Goal: Transaction & Acquisition: Purchase product/service

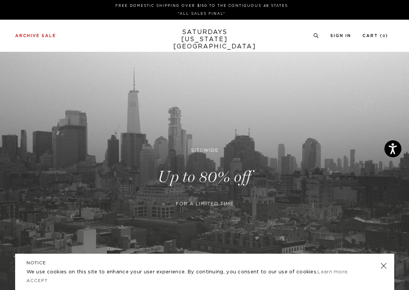
click at [384, 267] on link at bounding box center [383, 266] width 11 height 11
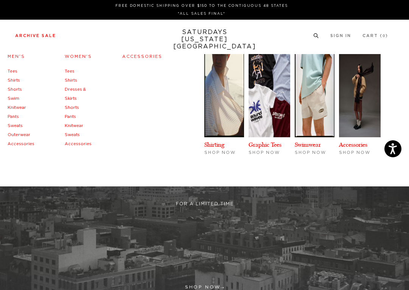
click at [40, 35] on link "Archive Sale" at bounding box center [35, 36] width 41 height 4
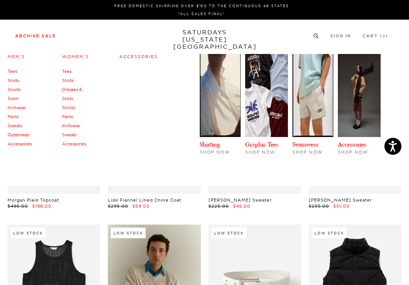
click at [68, 115] on link "Pants" at bounding box center [67, 116] width 11 height 5
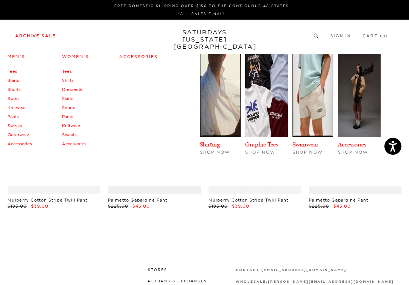
click at [71, 82] on link "Shirts" at bounding box center [67, 80] width 11 height 5
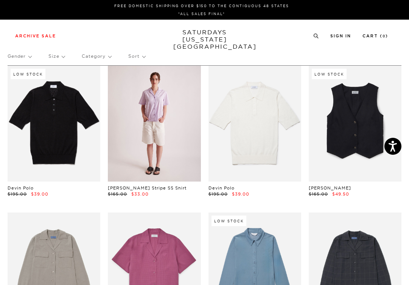
scroll to position [14, 0]
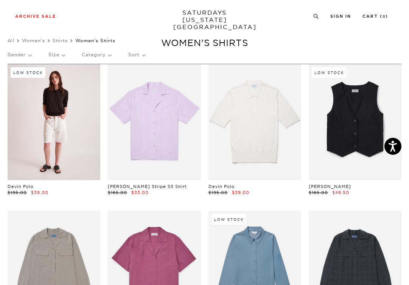
click at [50, 121] on link at bounding box center [54, 122] width 93 height 116
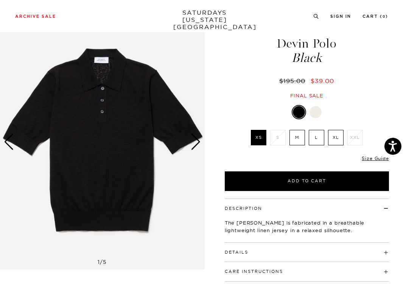
scroll to position [23, 0]
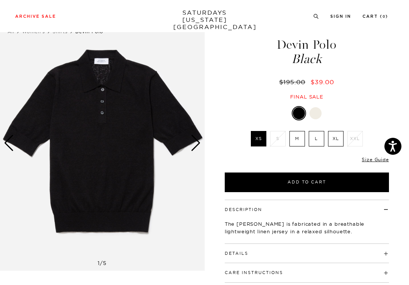
click at [197, 144] on div "Next slide" at bounding box center [196, 143] width 10 height 17
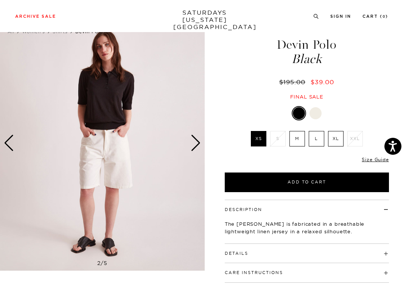
click at [197, 144] on div "Next slide" at bounding box center [196, 143] width 10 height 17
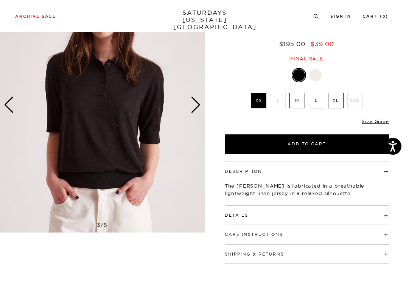
scroll to position [62, 0]
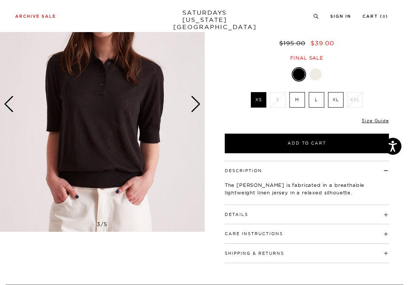
click at [228, 214] on button "Details" at bounding box center [236, 215] width 23 height 4
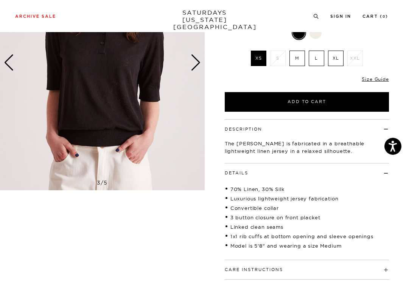
scroll to position [105, 0]
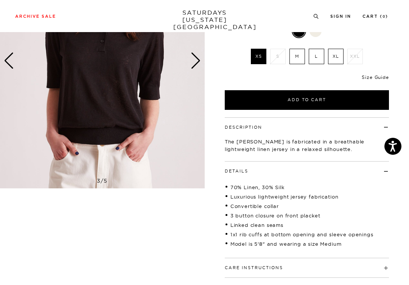
click at [369, 76] on link "Size Guide" at bounding box center [374, 77] width 27 height 6
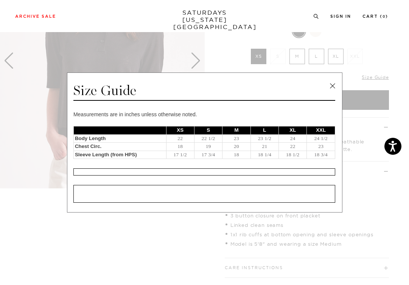
click at [213, 49] on span at bounding box center [201, 142] width 403 height 285
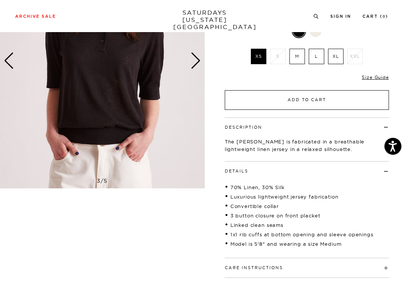
click at [255, 97] on button "Add to Cart" at bounding box center [307, 100] width 164 height 20
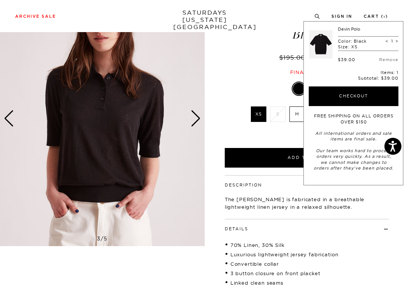
scroll to position [41, 0]
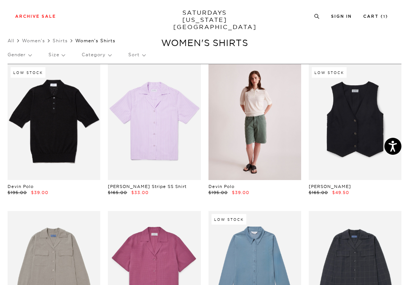
click at [244, 127] on link at bounding box center [254, 122] width 93 height 116
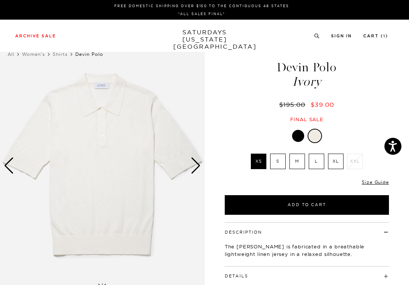
click at [197, 164] on div "Next slide" at bounding box center [196, 166] width 10 height 17
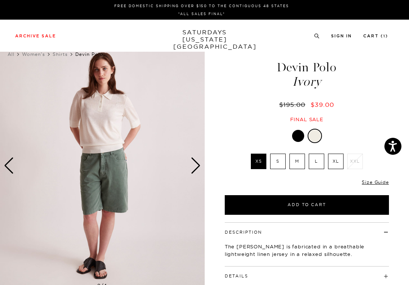
click at [197, 164] on div "Next slide" at bounding box center [196, 166] width 10 height 17
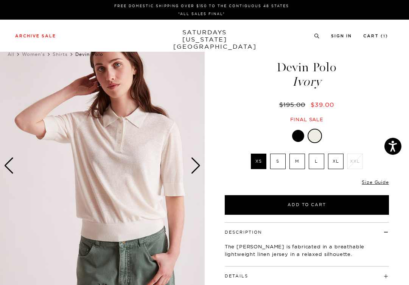
click at [197, 164] on div "Next slide" at bounding box center [196, 166] width 10 height 17
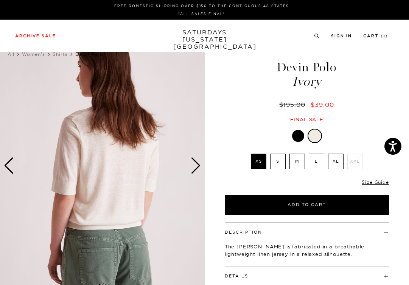
click at [197, 164] on div "Next slide" at bounding box center [196, 166] width 10 height 17
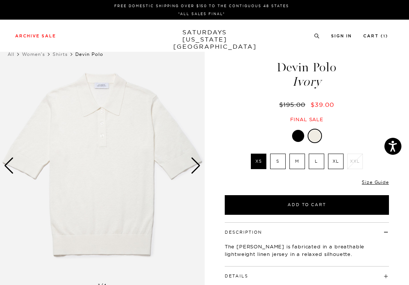
click at [197, 164] on div "Next slide" at bounding box center [196, 166] width 10 height 17
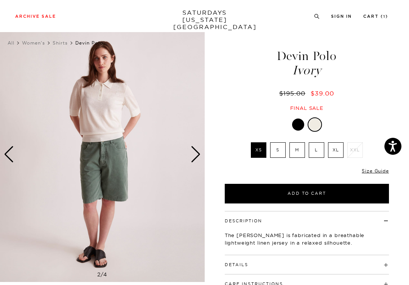
scroll to position [9, 0]
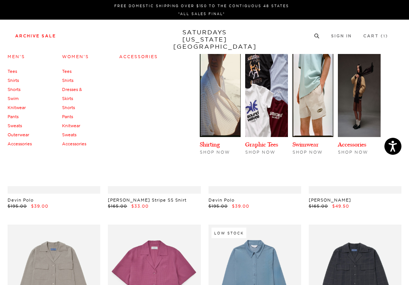
click at [65, 71] on link "Tees" at bounding box center [66, 71] width 9 height 5
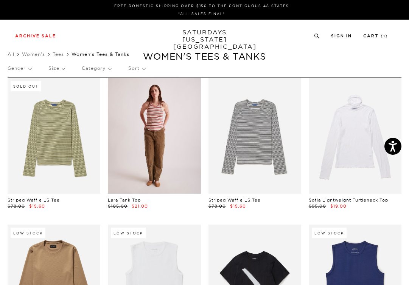
click at [144, 131] on link at bounding box center [154, 136] width 93 height 116
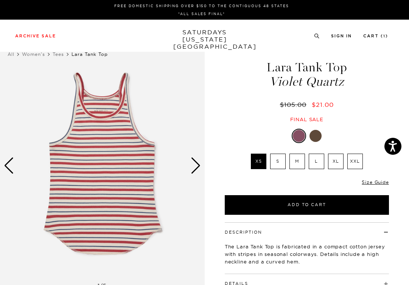
click at [104, 105] on img at bounding box center [102, 166] width 205 height 256
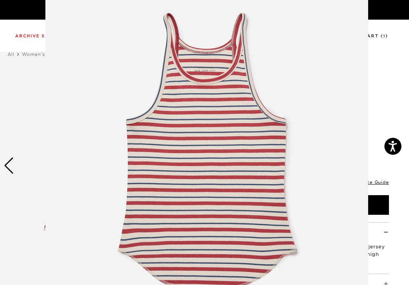
scroll to position [40, 0]
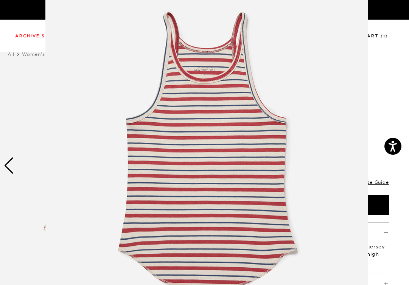
click at [381, 119] on figure at bounding box center [204, 142] width 409 height 285
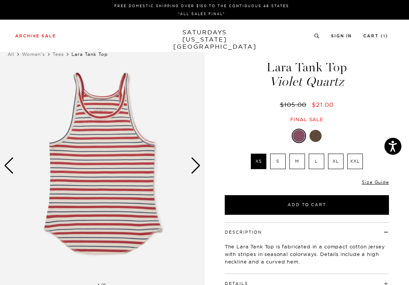
click at [197, 166] on div "Next slide" at bounding box center [196, 166] width 10 height 17
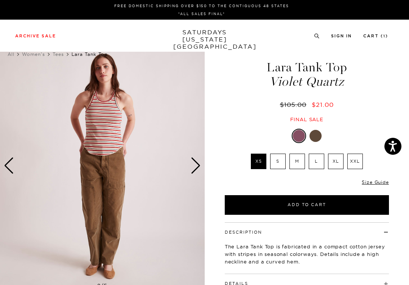
click at [197, 166] on div "Next slide" at bounding box center [196, 166] width 10 height 17
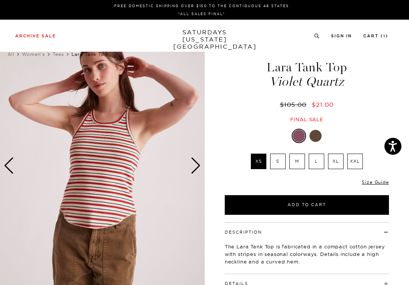
click at [197, 166] on div "Next slide" at bounding box center [196, 166] width 10 height 17
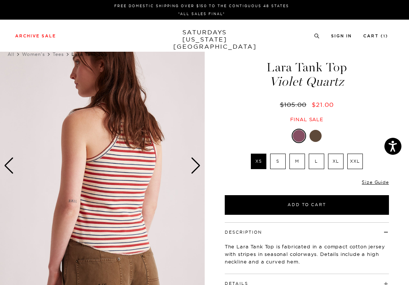
click at [197, 166] on div "Next slide" at bounding box center [196, 166] width 10 height 17
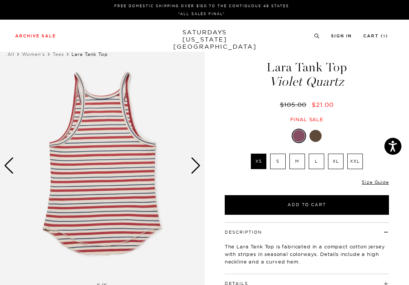
click at [197, 166] on div "Next slide" at bounding box center [196, 166] width 10 height 17
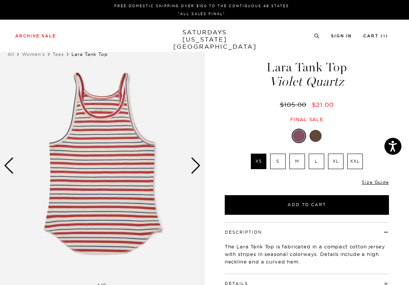
click at [197, 166] on div "Next slide" at bounding box center [196, 166] width 10 height 17
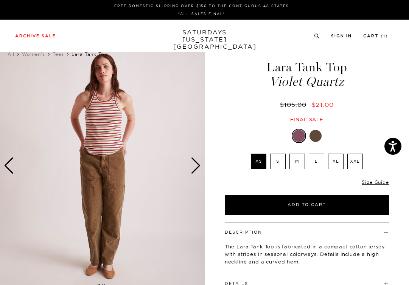
click at [314, 136] on div at bounding box center [315, 136] width 12 height 12
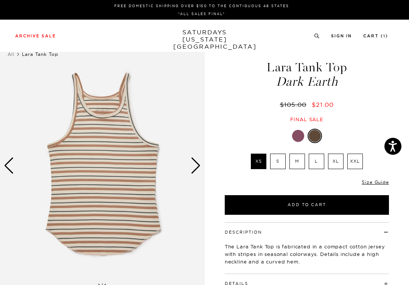
click at [193, 163] on div "Next slide" at bounding box center [196, 166] width 10 height 17
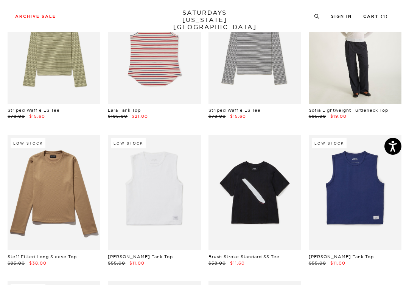
scroll to position [113, 0]
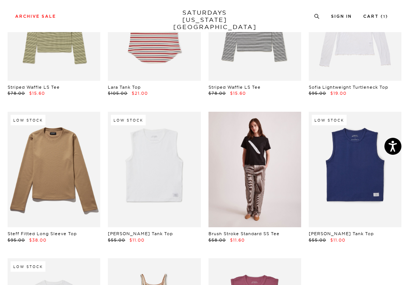
click at [283, 179] on link at bounding box center [254, 170] width 93 height 116
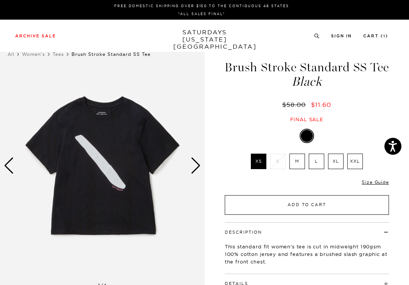
click at [285, 209] on button "Add to Cart" at bounding box center [307, 205] width 164 height 20
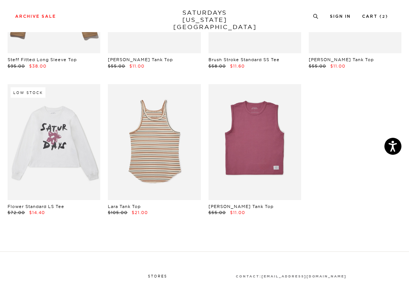
scroll to position [288, 0]
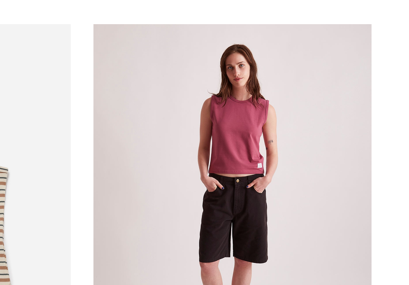
click at [262, 123] on link at bounding box center [254, 142] width 93 height 116
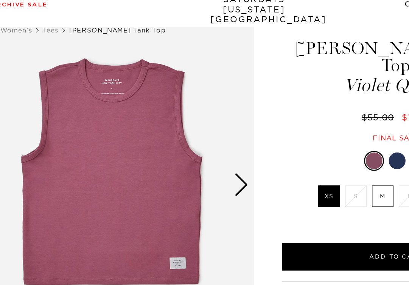
click at [310, 143] on div at bounding box center [307, 149] width 12 height 12
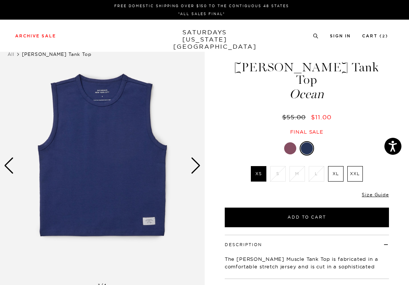
click at [198, 165] on div "Next slide" at bounding box center [196, 166] width 10 height 17
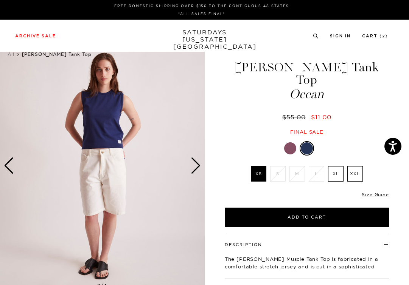
click at [198, 165] on div "Next slide" at bounding box center [196, 166] width 10 height 17
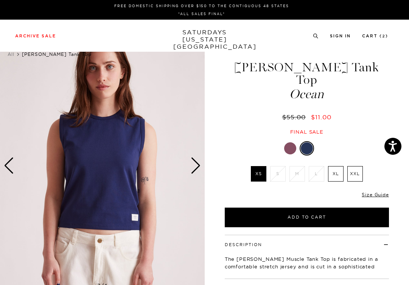
click at [198, 165] on div "Next slide" at bounding box center [196, 166] width 10 height 17
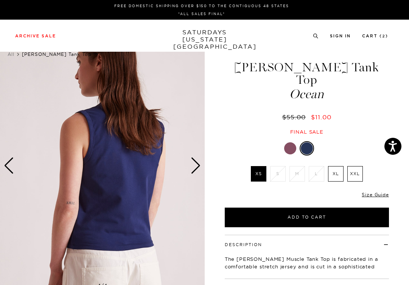
click at [198, 165] on div "Next slide" at bounding box center [196, 166] width 10 height 17
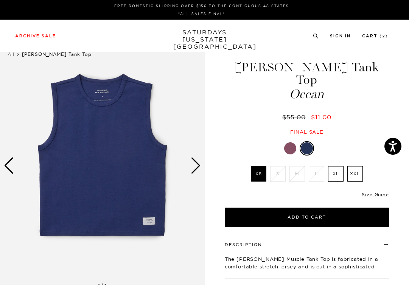
click at [292, 143] on div at bounding box center [290, 149] width 12 height 12
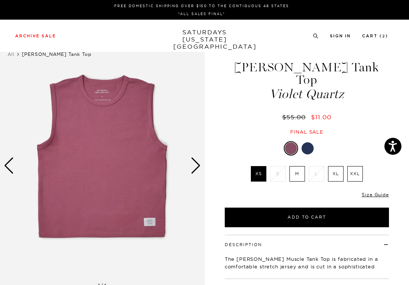
click at [192, 168] on div "Next slide" at bounding box center [196, 166] width 10 height 17
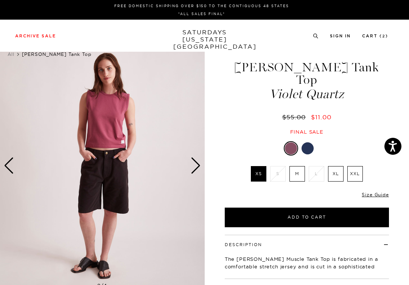
click at [101, 113] on img at bounding box center [102, 166] width 205 height 256
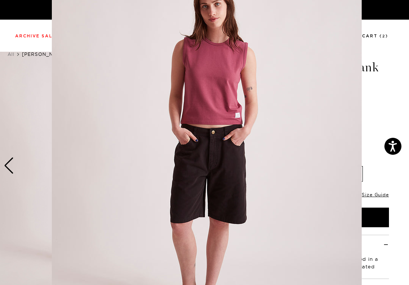
click at [371, 128] on figure at bounding box center [204, 142] width 409 height 285
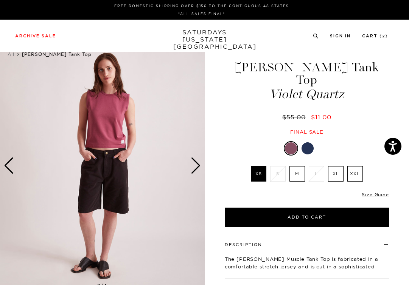
click at [192, 168] on div "Next slide" at bounding box center [196, 166] width 10 height 17
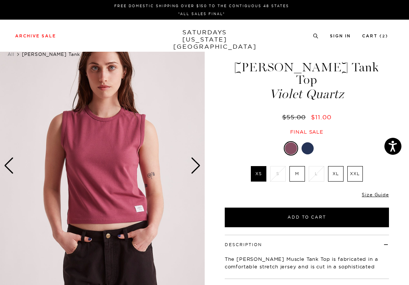
click at [195, 166] on div "Next slide" at bounding box center [196, 166] width 10 height 17
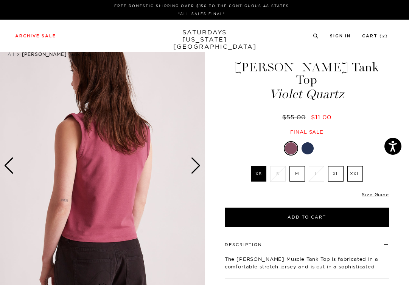
click at [195, 166] on div "Next slide" at bounding box center [196, 166] width 10 height 17
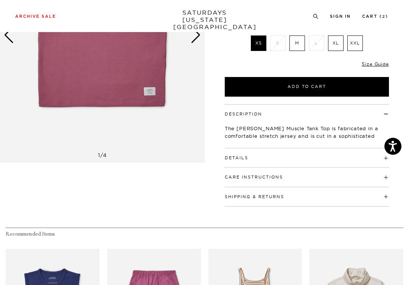
scroll to position [134, 0]
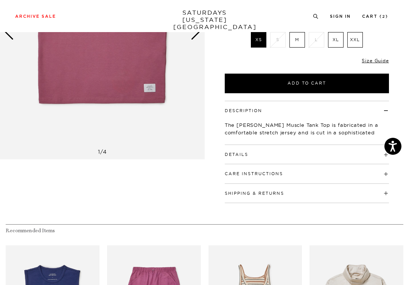
click at [238, 153] on button "Details" at bounding box center [236, 155] width 23 height 4
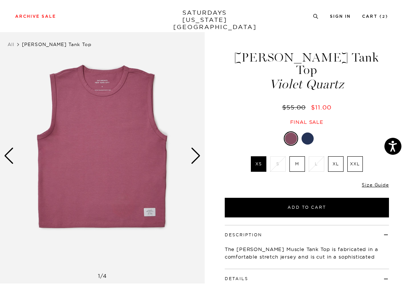
scroll to position [9, 0]
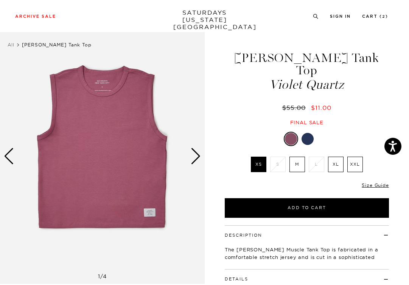
click at [200, 159] on div "Next slide" at bounding box center [196, 156] width 10 height 17
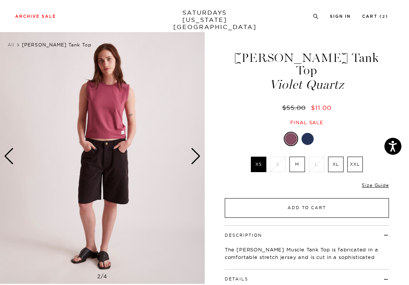
click at [299, 198] on button "Add to Cart" at bounding box center [307, 208] width 164 height 20
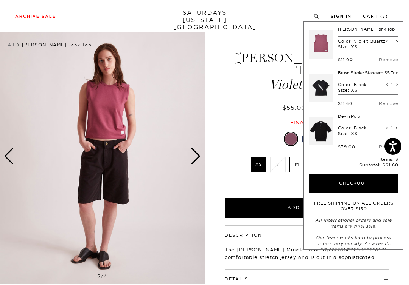
click at [213, 189] on div "Violet Quartz XS S M L XL XXL XS S M L" at bounding box center [306, 175] width 189 height 86
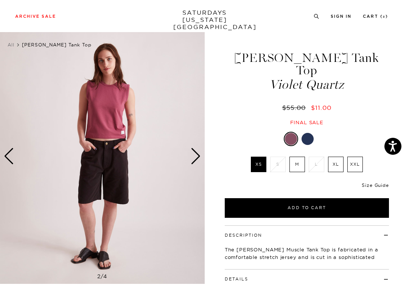
click at [375, 183] on link "Size Guide" at bounding box center [374, 186] width 27 height 6
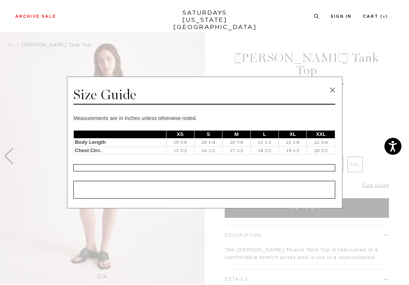
click at [220, 65] on span at bounding box center [201, 142] width 403 height 285
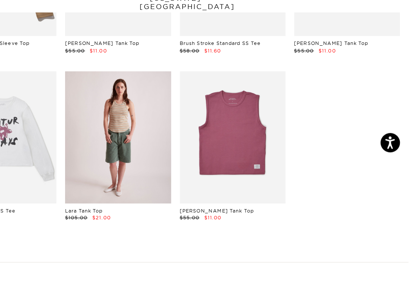
scroll to position [338, 0]
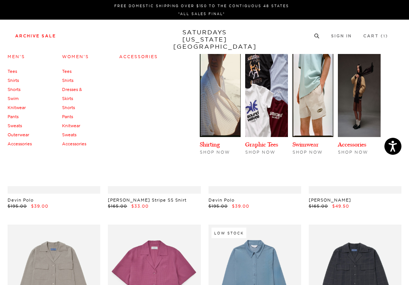
click at [65, 72] on link "Tees" at bounding box center [66, 71] width 9 height 5
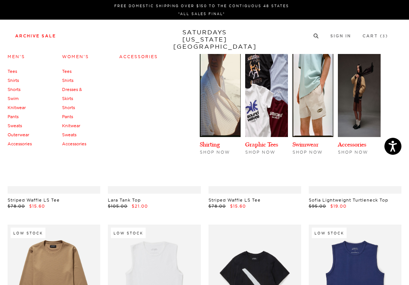
click at [69, 80] on link "Shirts" at bounding box center [67, 80] width 11 height 5
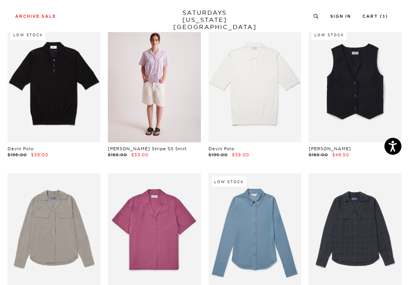
scroll to position [84, 1]
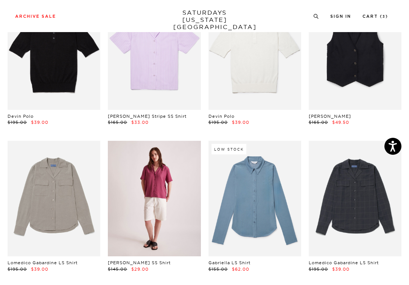
click at [159, 192] on link at bounding box center [154, 199] width 93 height 116
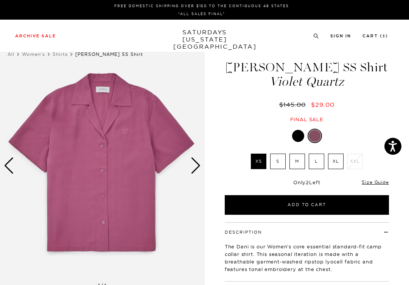
click at [195, 167] on div "Next slide" at bounding box center [196, 166] width 10 height 17
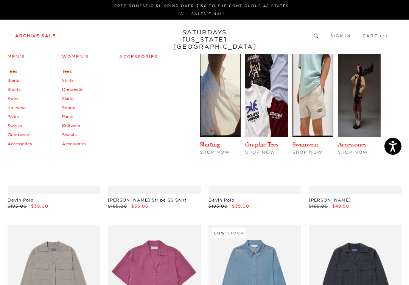
click at [74, 90] on link "Dresses & Skirts" at bounding box center [72, 94] width 20 height 14
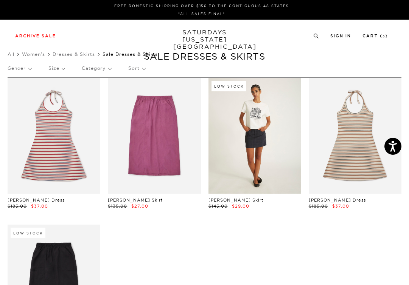
click at [268, 137] on link at bounding box center [254, 136] width 93 height 116
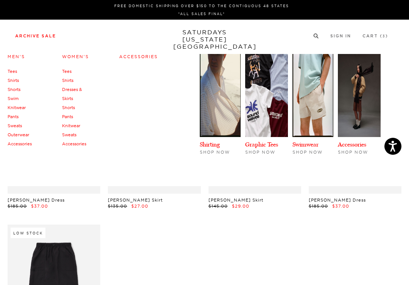
click at [69, 98] on link "Dresses & Skirts" at bounding box center [72, 94] width 20 height 14
click at [69, 116] on link "Pants" at bounding box center [67, 116] width 11 height 5
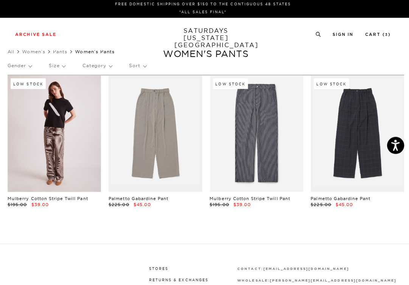
scroll to position [2, 0]
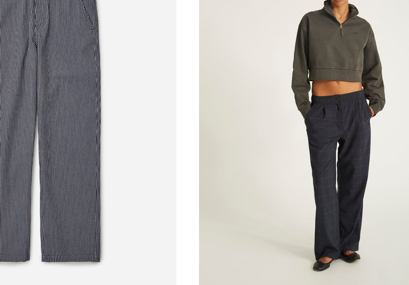
click at [363, 142] on link at bounding box center [355, 134] width 93 height 116
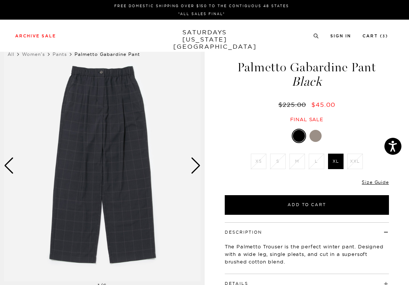
click at [316, 135] on div at bounding box center [315, 136] width 12 height 12
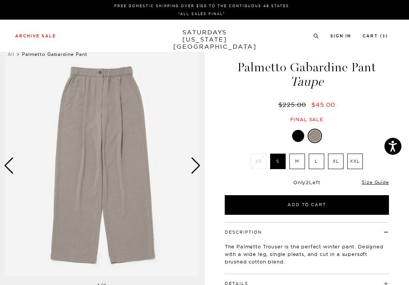
click at [195, 163] on div "Next slide" at bounding box center [196, 166] width 10 height 17
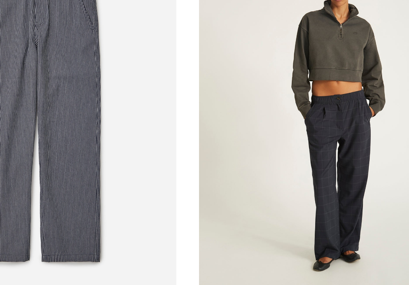
click at [359, 145] on link at bounding box center [355, 134] width 93 height 116
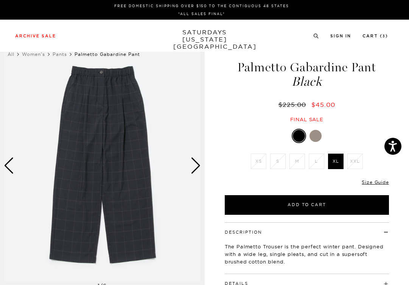
click at [193, 167] on div "Next slide" at bounding box center [196, 166] width 10 height 17
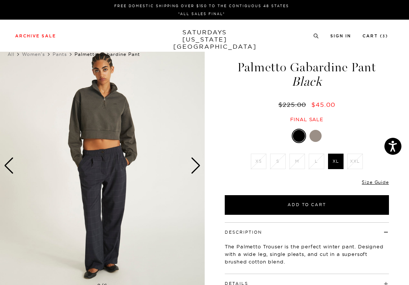
click at [193, 167] on div "Next slide" at bounding box center [196, 166] width 10 height 17
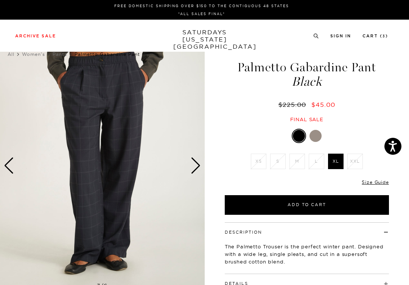
click at [193, 167] on div "Next slide" at bounding box center [196, 166] width 10 height 17
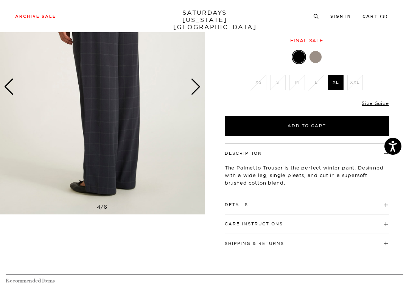
scroll to position [81, 0]
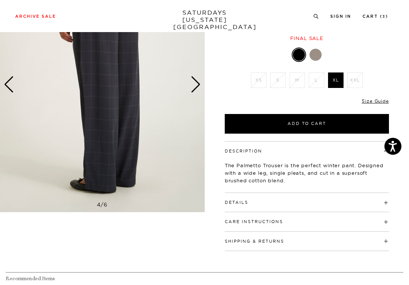
click at [239, 203] on button "Details" at bounding box center [236, 203] width 23 height 4
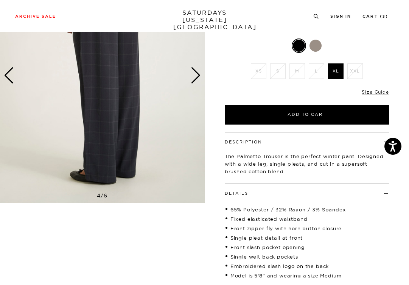
scroll to position [0, 0]
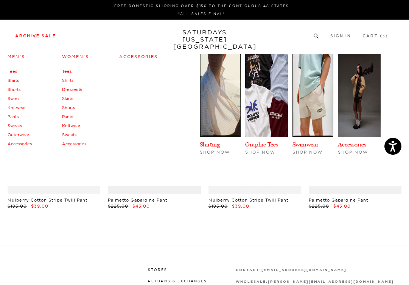
click at [73, 123] on link "Knitwear" at bounding box center [71, 125] width 18 height 5
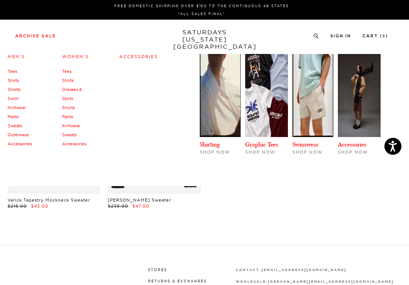
click at [71, 134] on link "Sweats" at bounding box center [69, 134] width 14 height 5
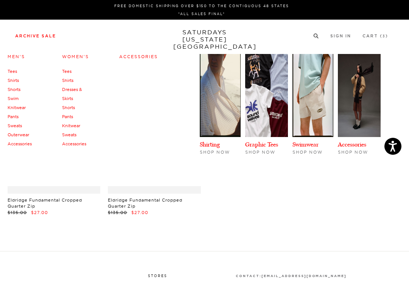
click at [74, 144] on link "Accessories" at bounding box center [74, 143] width 24 height 5
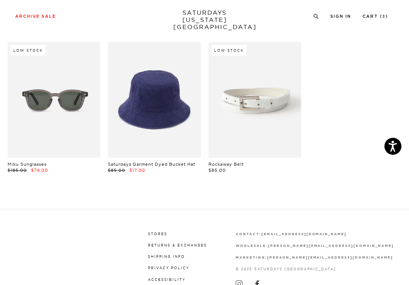
scroll to position [333, 0]
